Goal: Find specific page/section: Find specific page/section

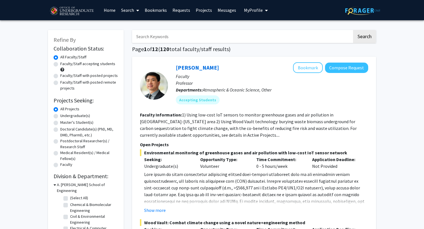
click at [79, 114] on label "Undergraduate(s)" at bounding box center [75, 116] width 30 height 6
click at [64, 114] on input "Undergraduate(s)" at bounding box center [62, 115] width 4 height 4
radio input "true"
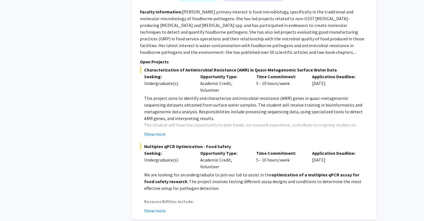
scroll to position [2722, 0]
